Goal: Information Seeking & Learning: Learn about a topic

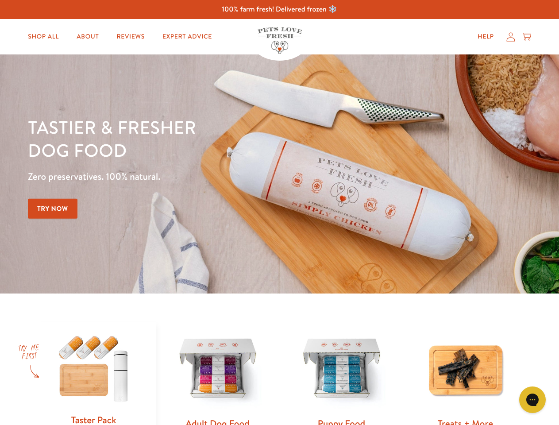
click at [279, 212] on div "Tastier & fresher dog food Zero preservatives. 100% natural. Try Now" at bounding box center [195, 174] width 335 height 117
click at [532, 400] on icon "Gorgias live chat" at bounding box center [532, 399] width 8 height 8
